Goal: Find specific page/section: Find specific page/section

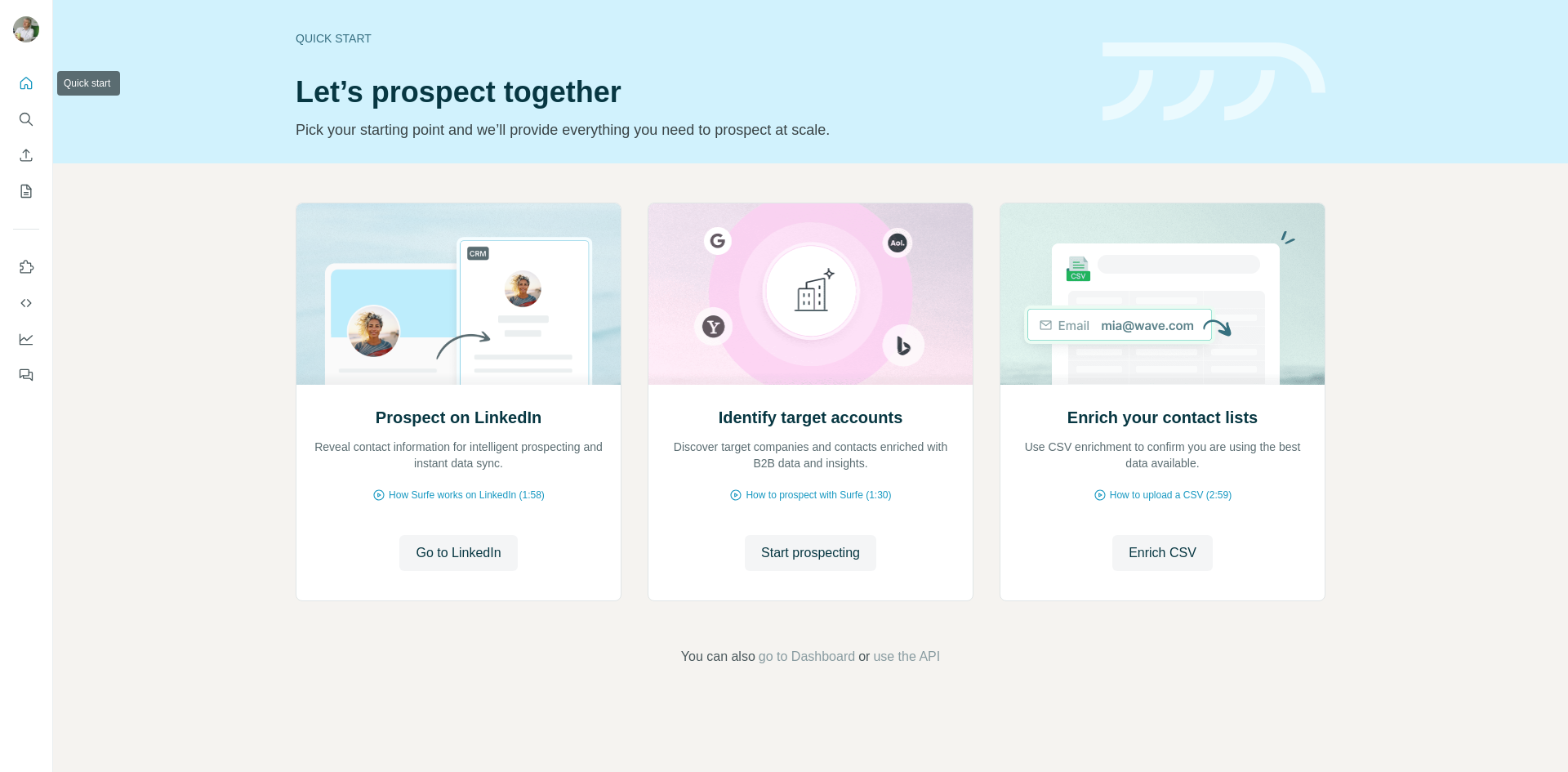
click at [31, 95] on button "Quick start" at bounding box center [26, 83] width 26 height 30
click at [7, 133] on div at bounding box center [26, 224] width 53 height 331
click at [19, 145] on button "Enrich CSV" at bounding box center [26, 156] width 26 height 30
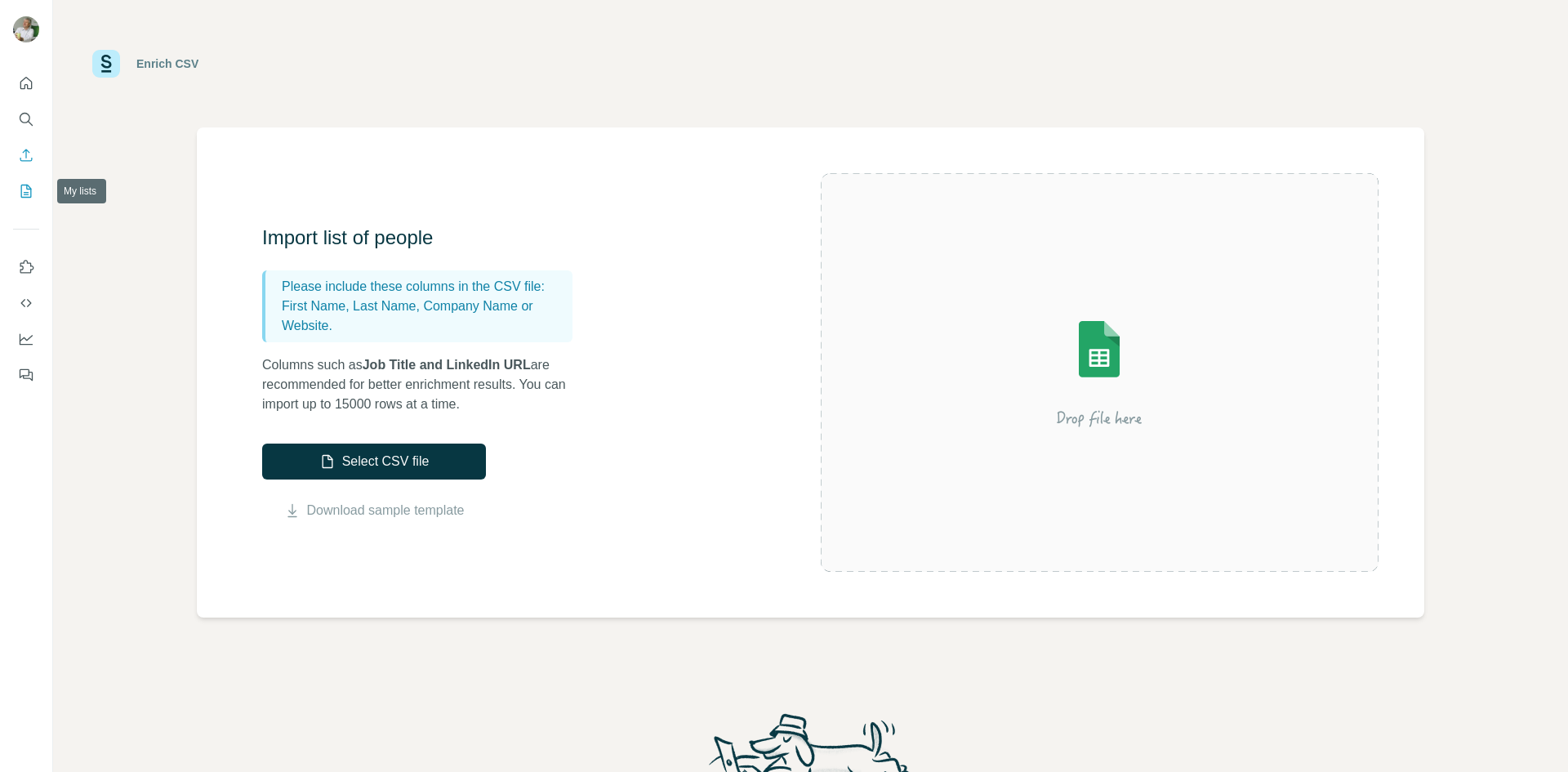
click at [23, 190] on icon "My lists" at bounding box center [26, 191] width 16 height 16
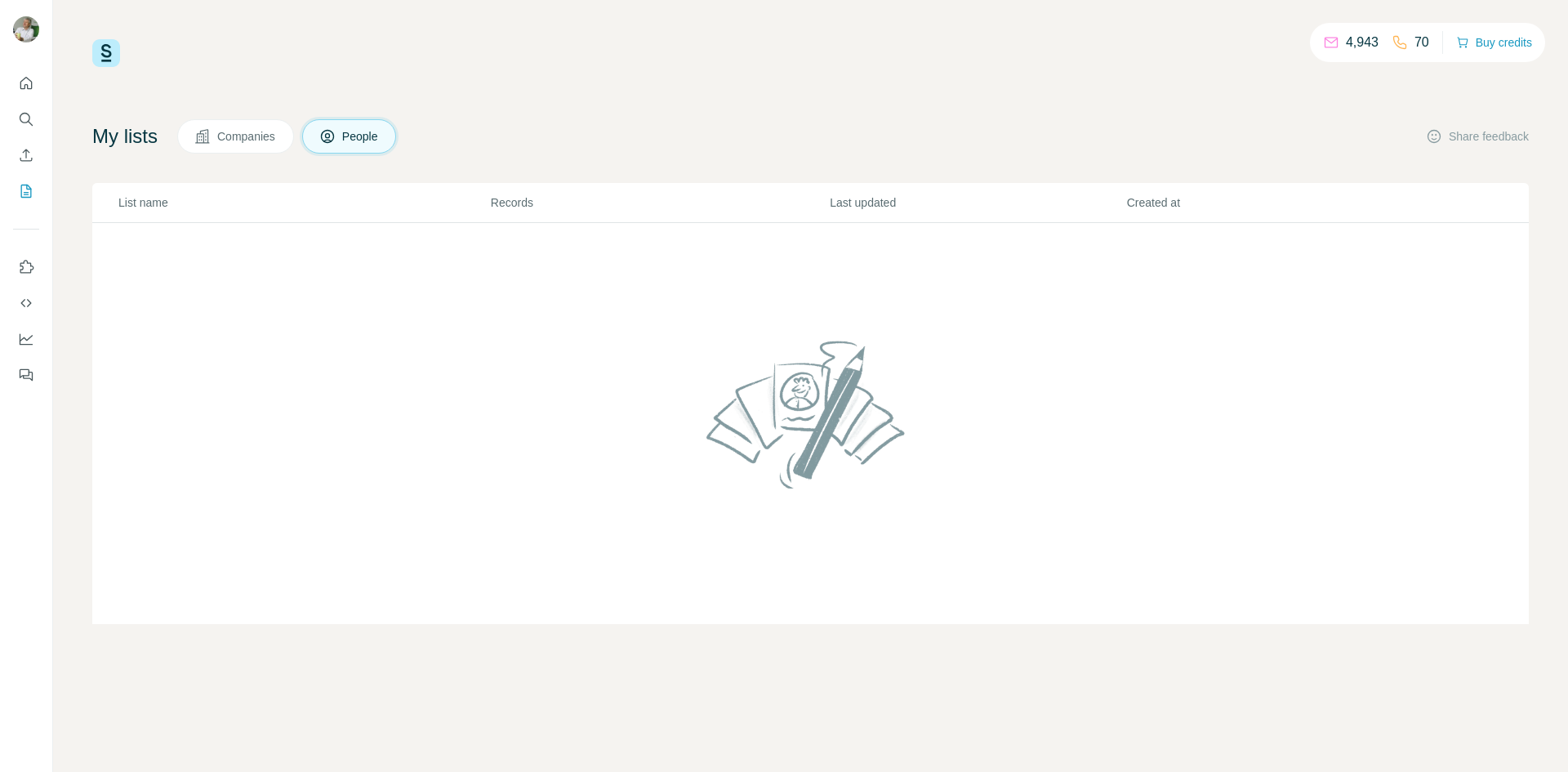
click at [1399, 40] on icon at bounding box center [1399, 43] width 16 height 16
